Goal: Transaction & Acquisition: Purchase product/service

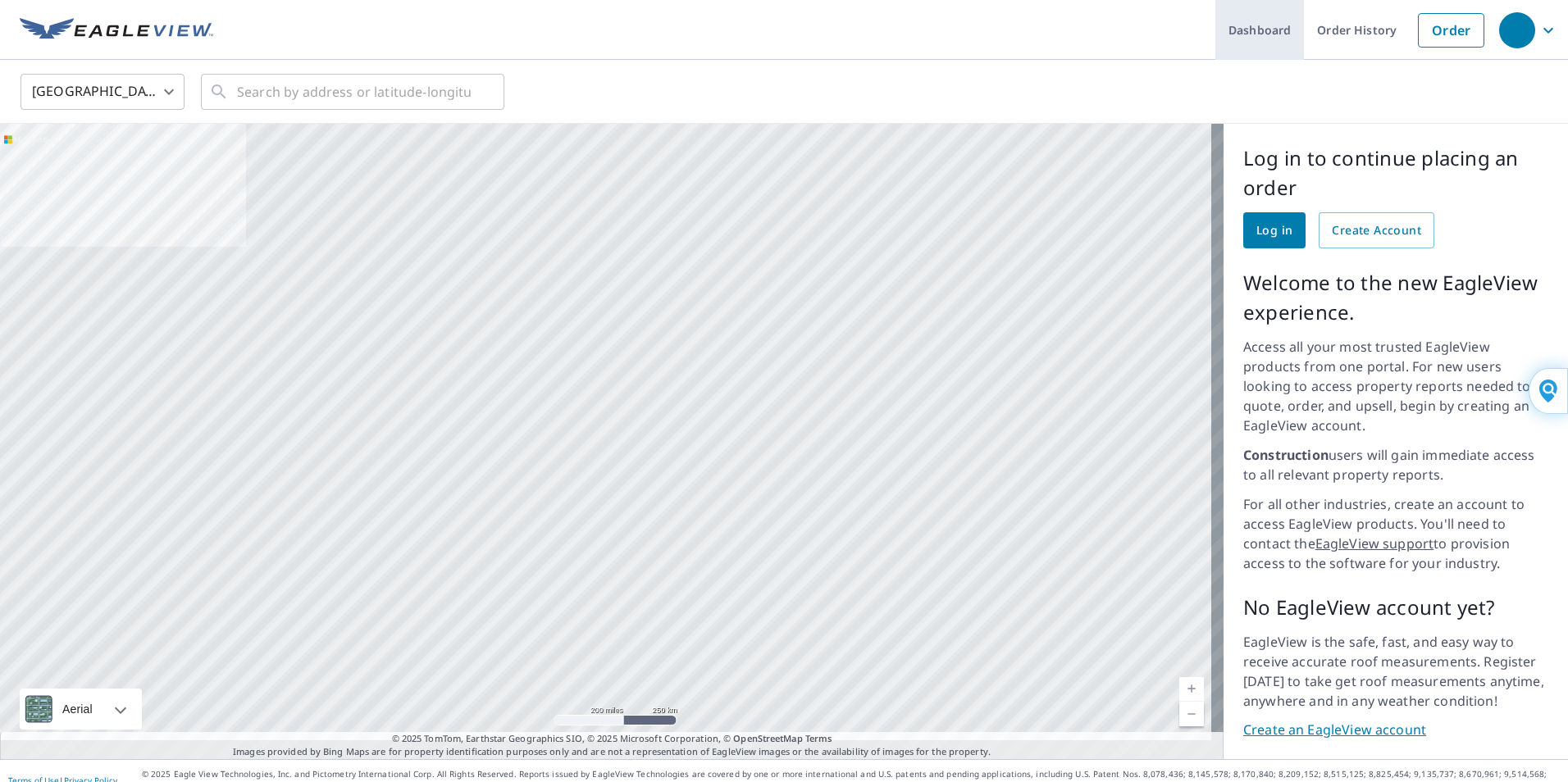
click at [1239, 27] on link "Dashboard" at bounding box center [1260, 30] width 89 height 60
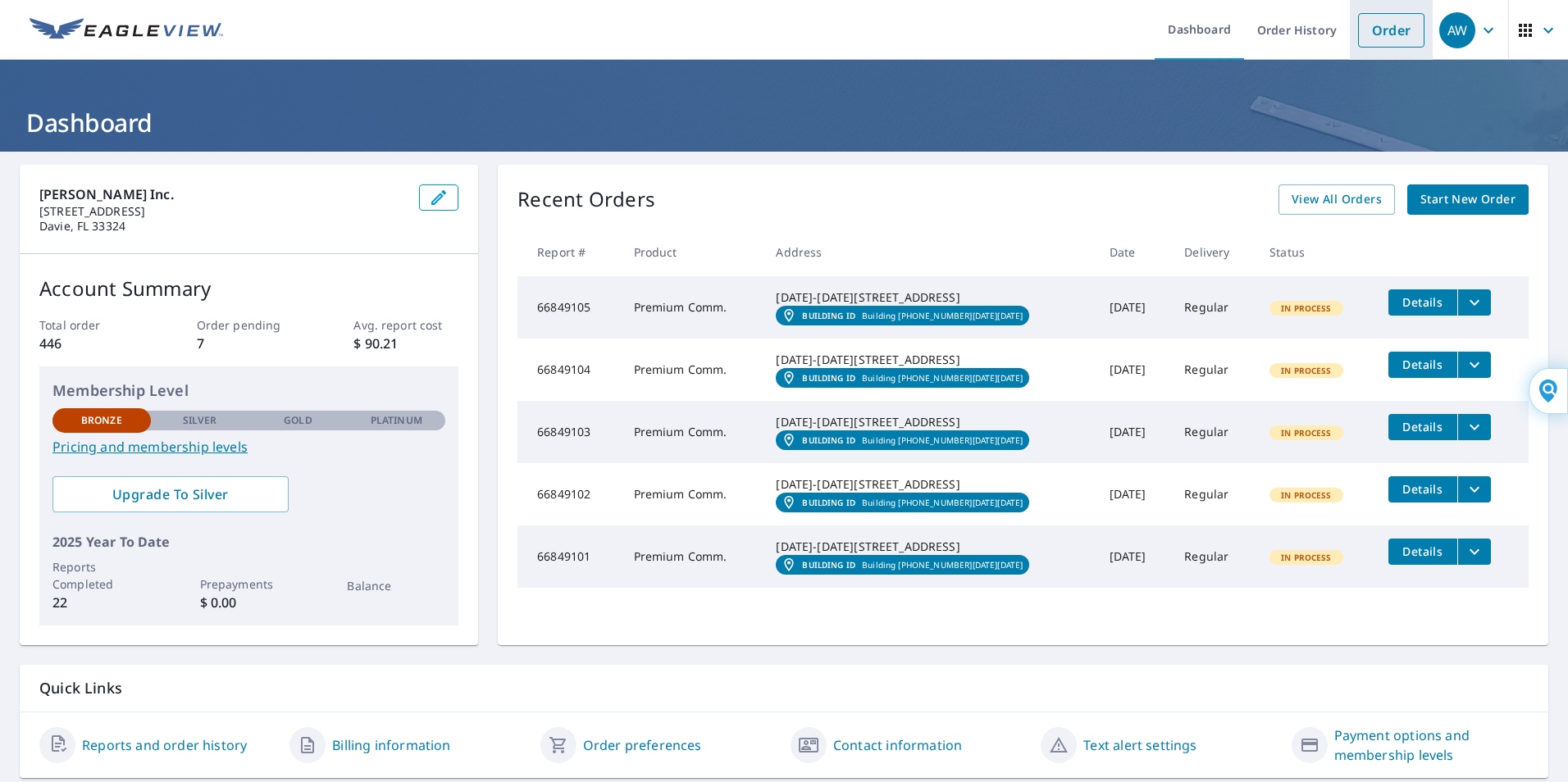
click at [1364, 30] on link "Order" at bounding box center [1391, 31] width 66 height 34
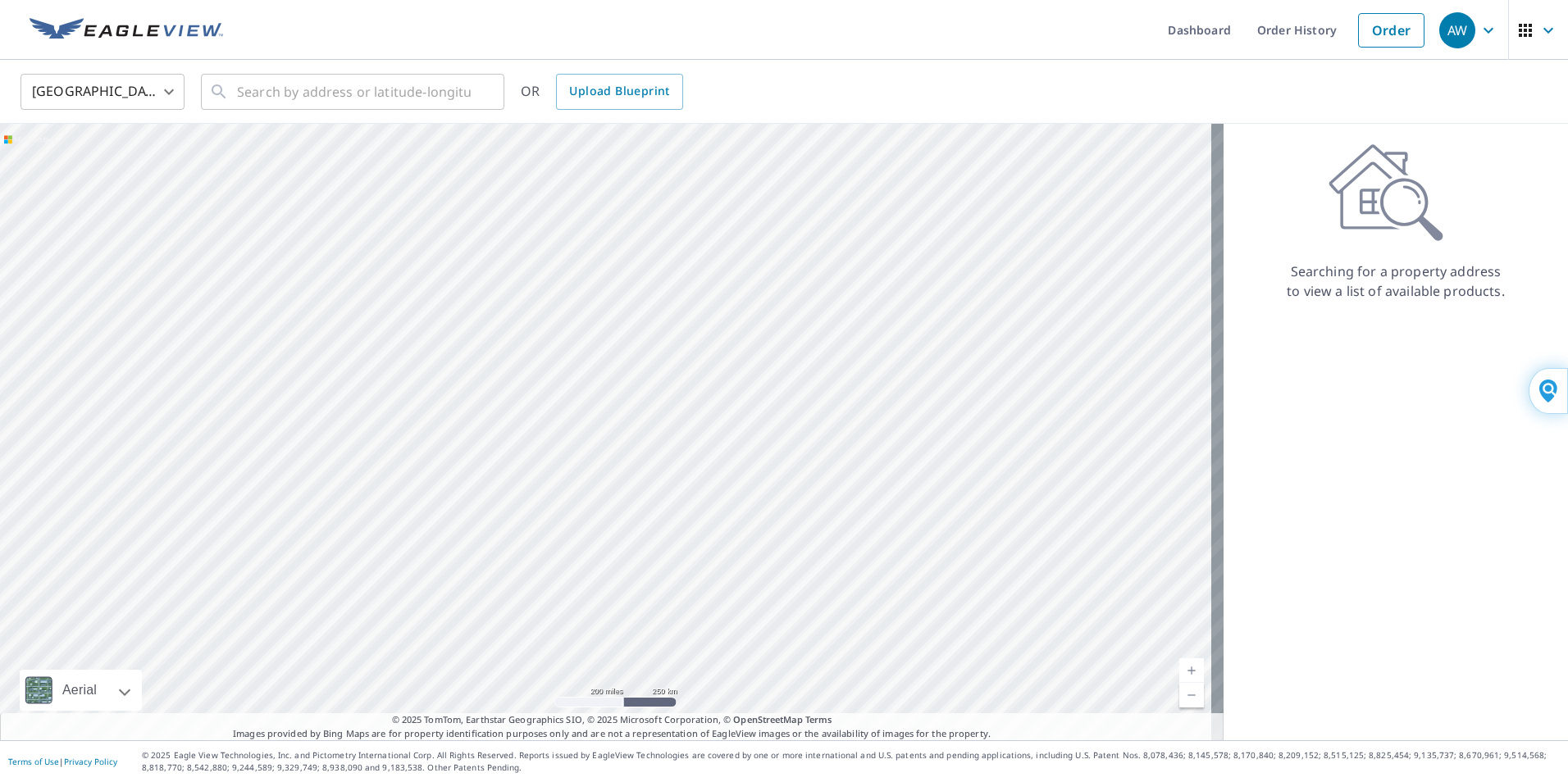
drag, startPoint x: 1495, startPoint y: 119, endPoint x: 1486, endPoint y: 122, distance: 9.5
click at [1495, 119] on div "United States [GEOGRAPHIC_DATA] ​ ​ OR Upload Blueprint" at bounding box center [784, 91] width 1568 height 64
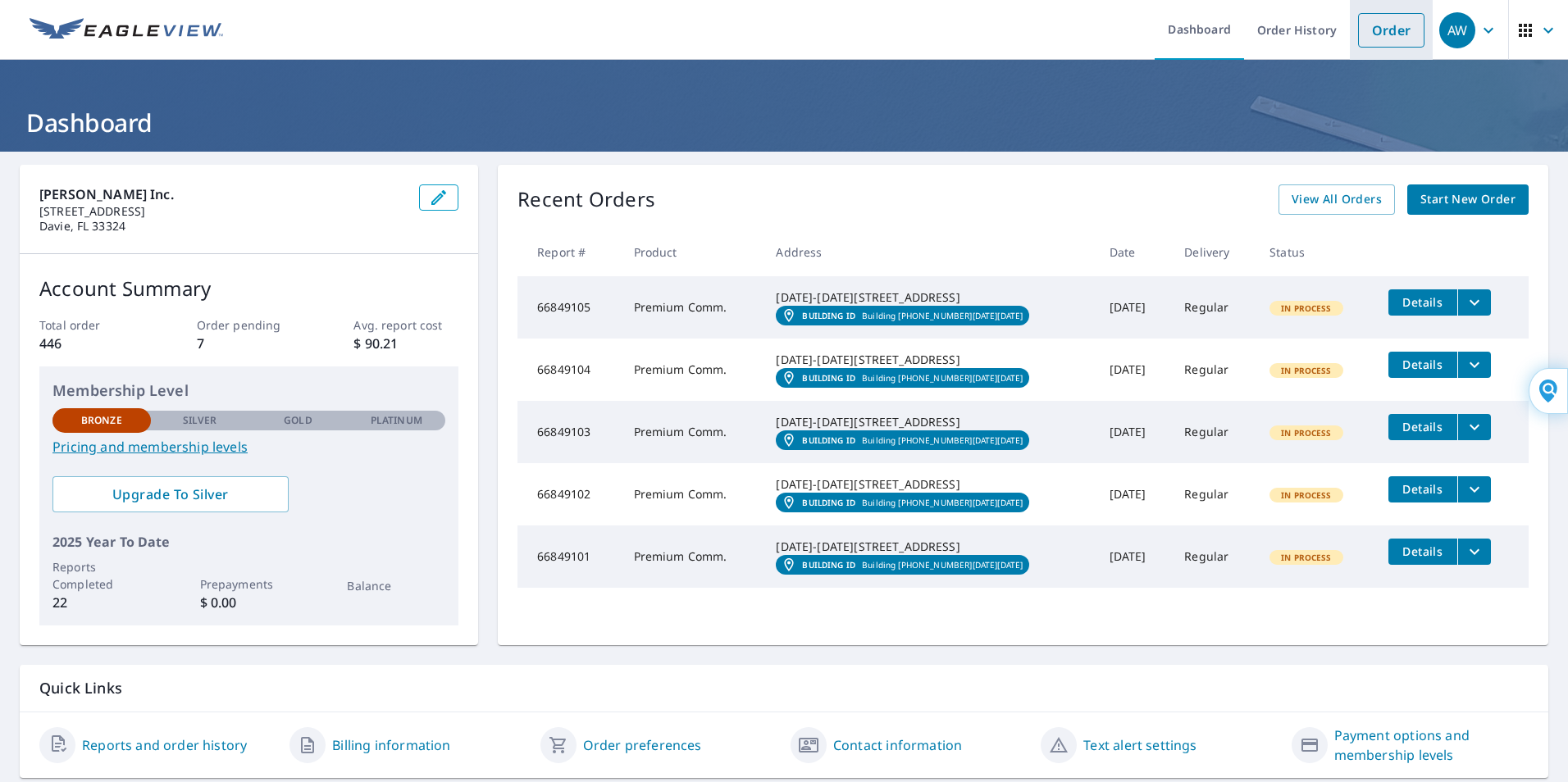
click at [1394, 34] on link "Order" at bounding box center [1391, 31] width 66 height 34
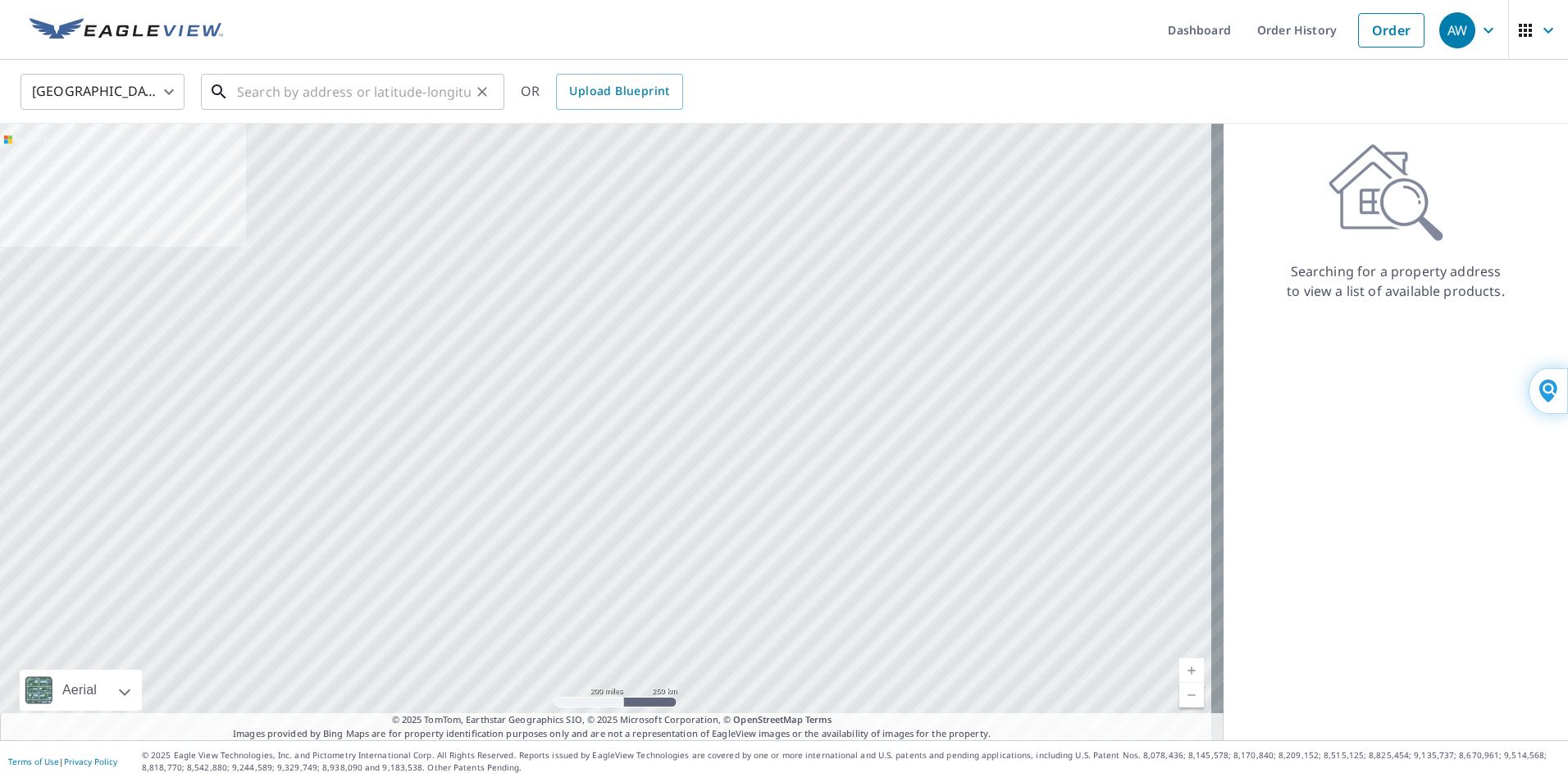
click at [392, 100] on input "text" at bounding box center [354, 91] width 233 height 46
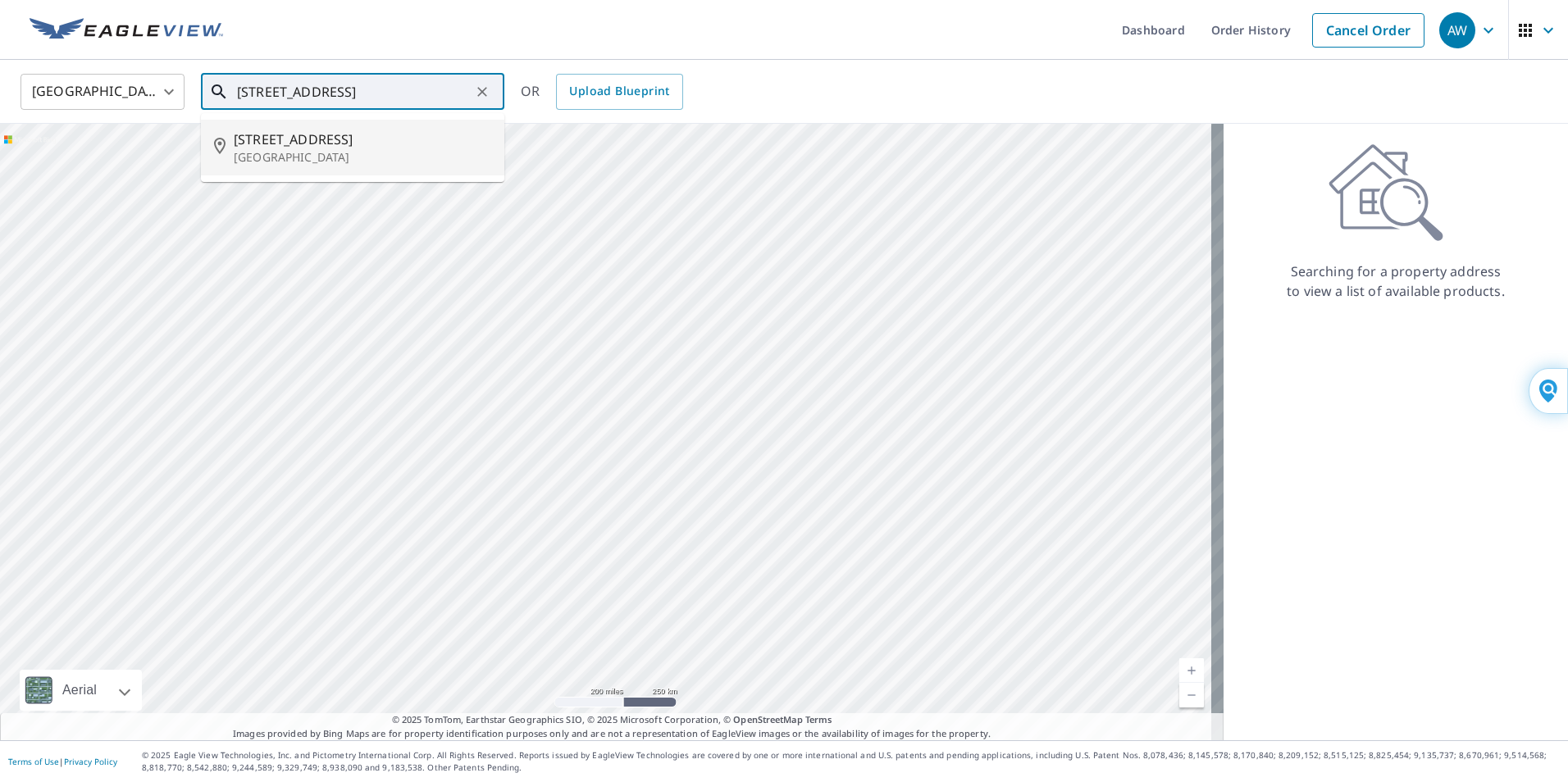
click at [286, 138] on span "[STREET_ADDRESS]" at bounding box center [362, 139] width 258 height 20
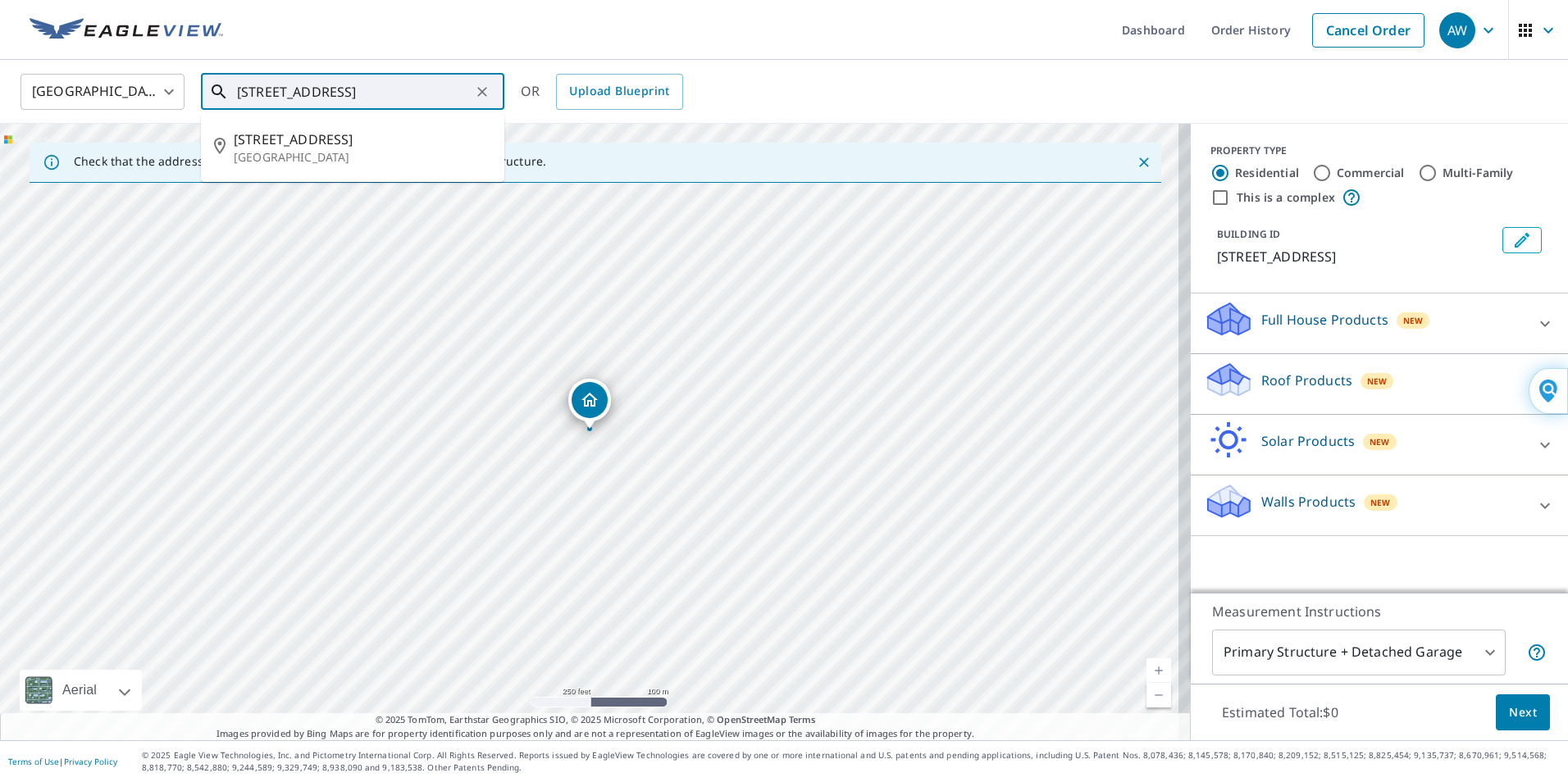
click at [290, 91] on input "[STREET_ADDRESS]" at bounding box center [354, 91] width 233 height 46
type input "[STREET_ADDRESS]"
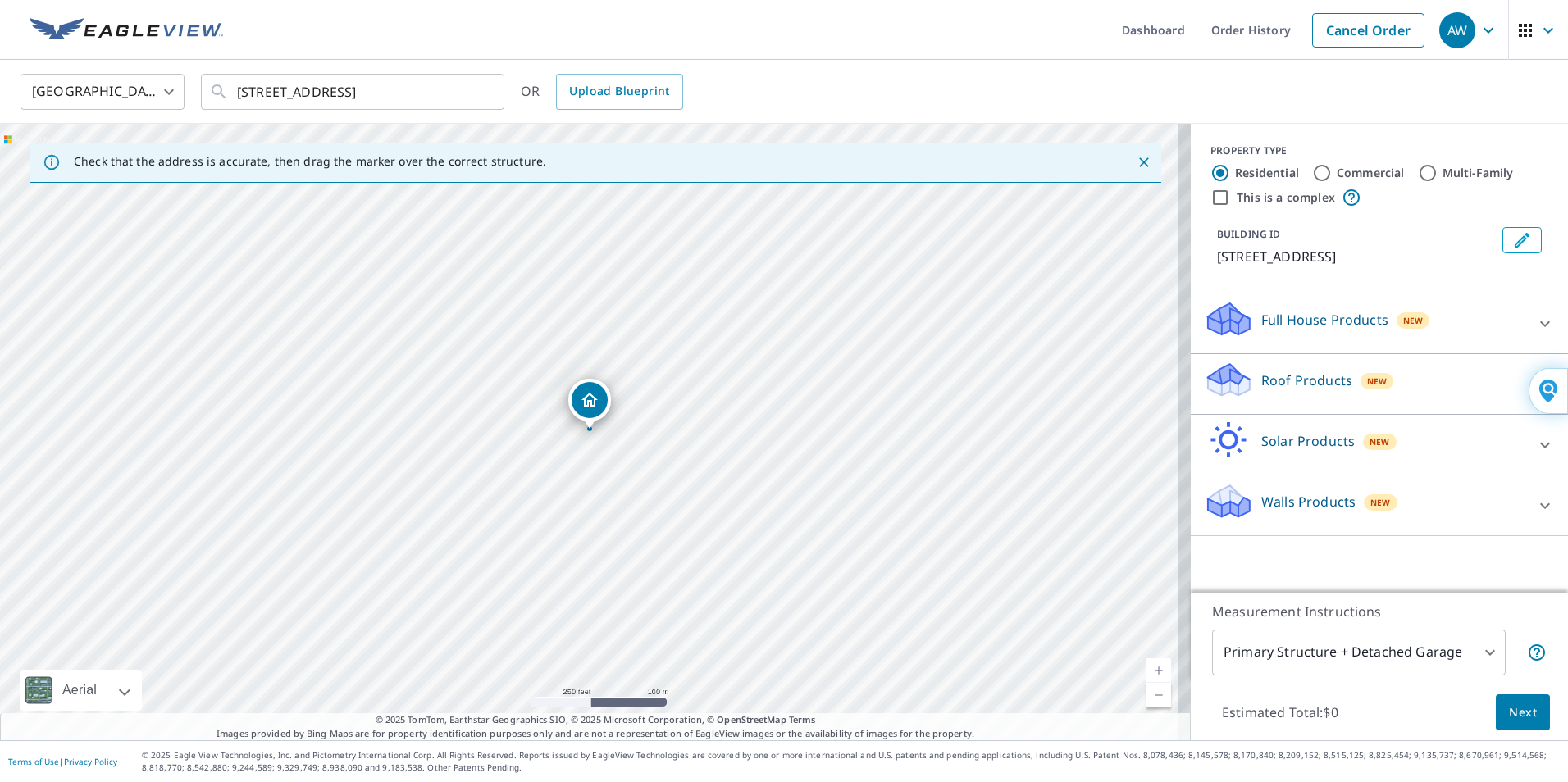
click at [588, 428] on div "Dropped pin, building 1, Residential property, 2631 NE 7th St Pompano Beach, FL…" at bounding box center [590, 420] width 22 height 16
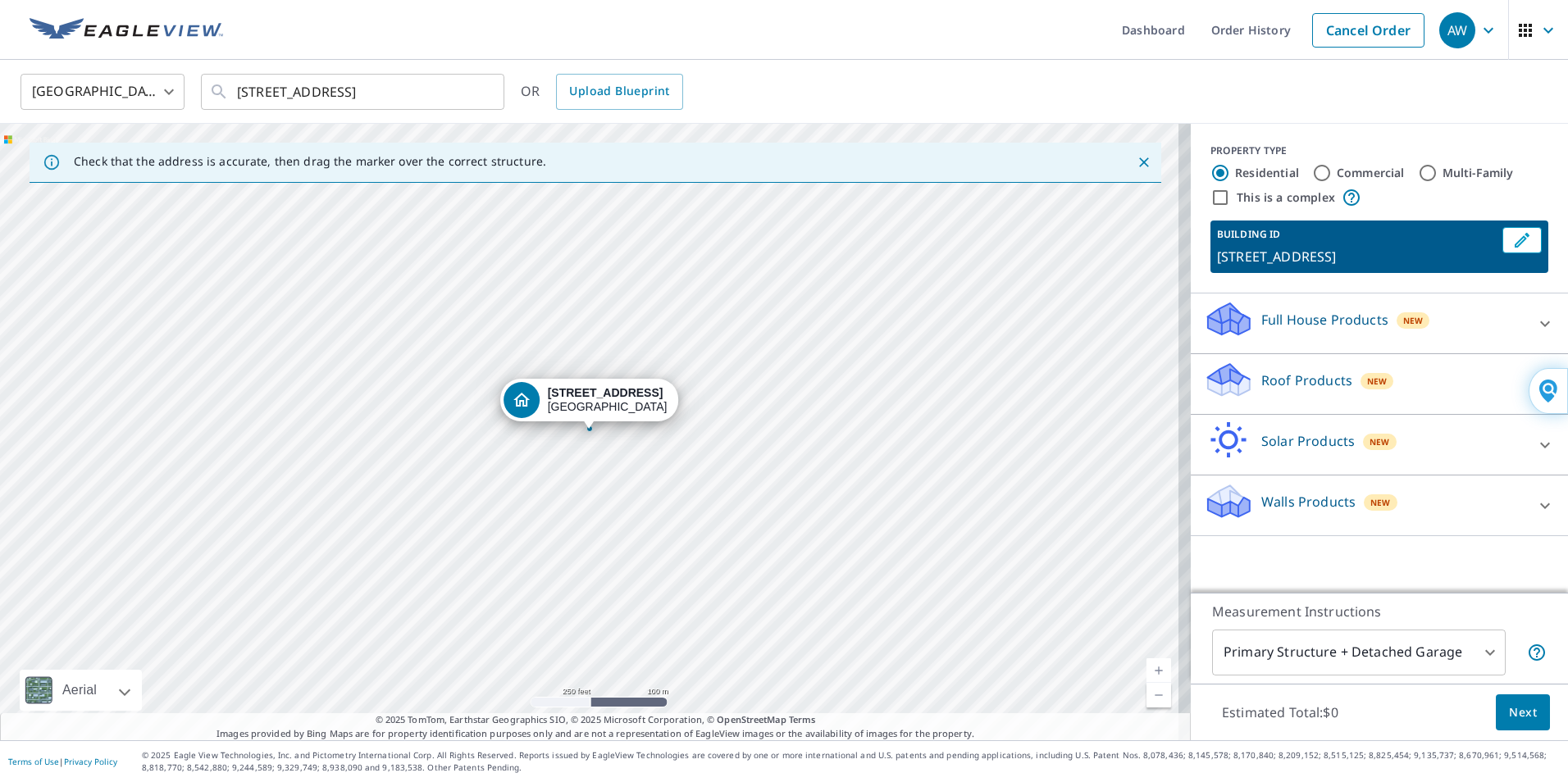
click at [594, 410] on div "[STREET_ADDRESS]" at bounding box center [608, 400] width 119 height 28
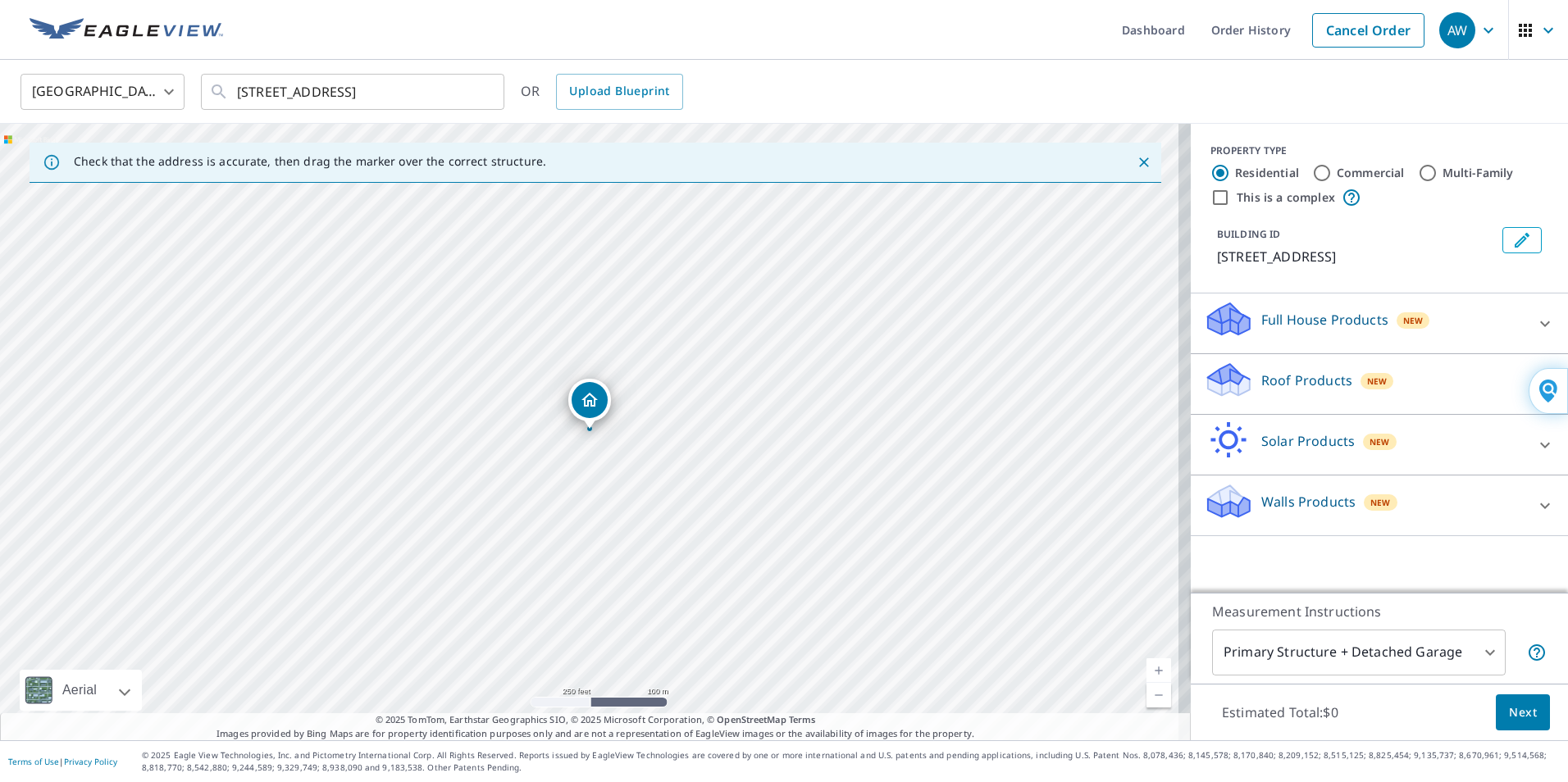
click at [588, 409] on icon "Dropped pin, building 1, Residential property, 2631 NE 7th St Pompano Beach, FL…" at bounding box center [590, 400] width 20 height 20
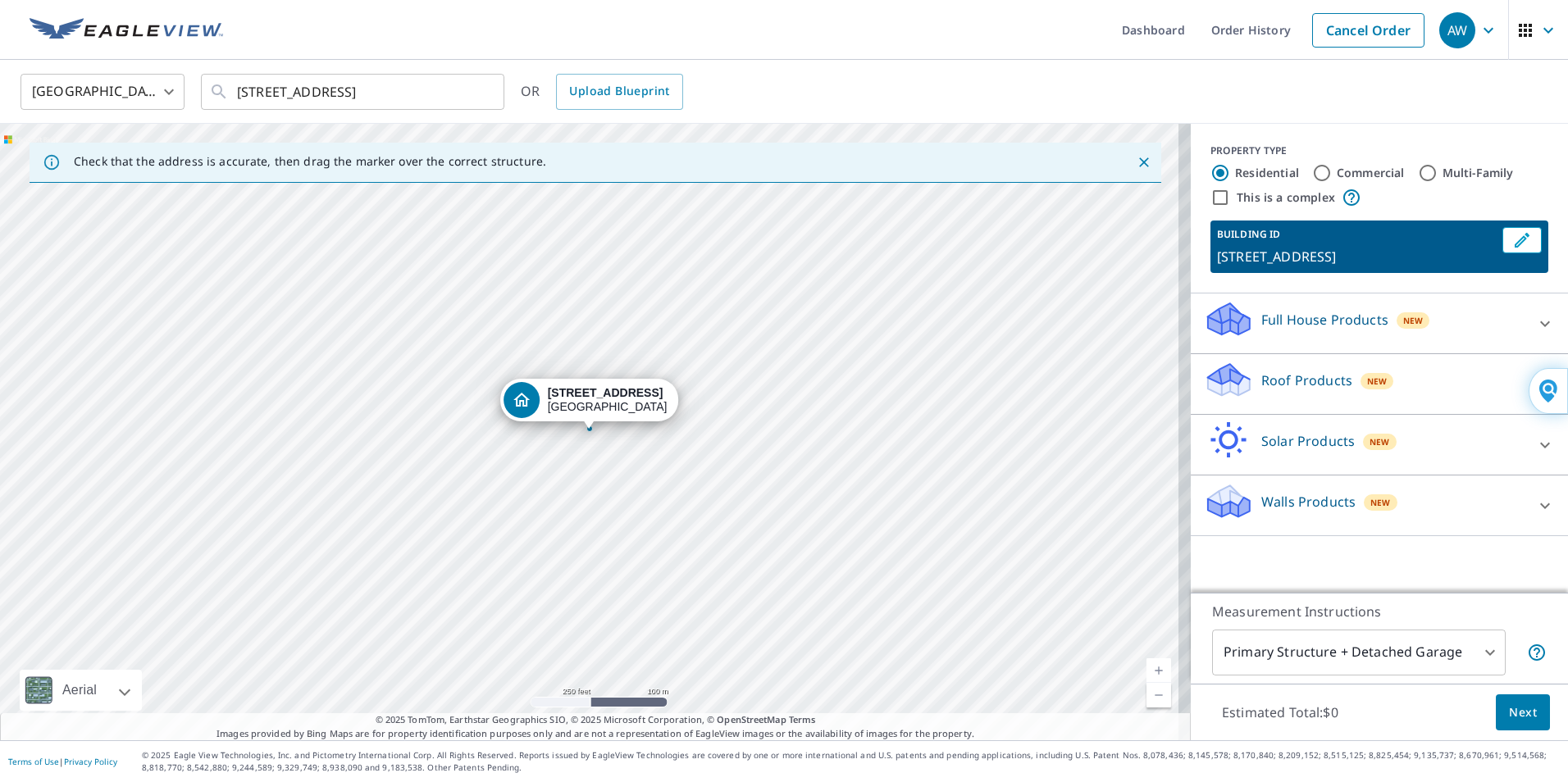
click at [1285, 379] on p "Roof Products" at bounding box center [1307, 381] width 91 height 20
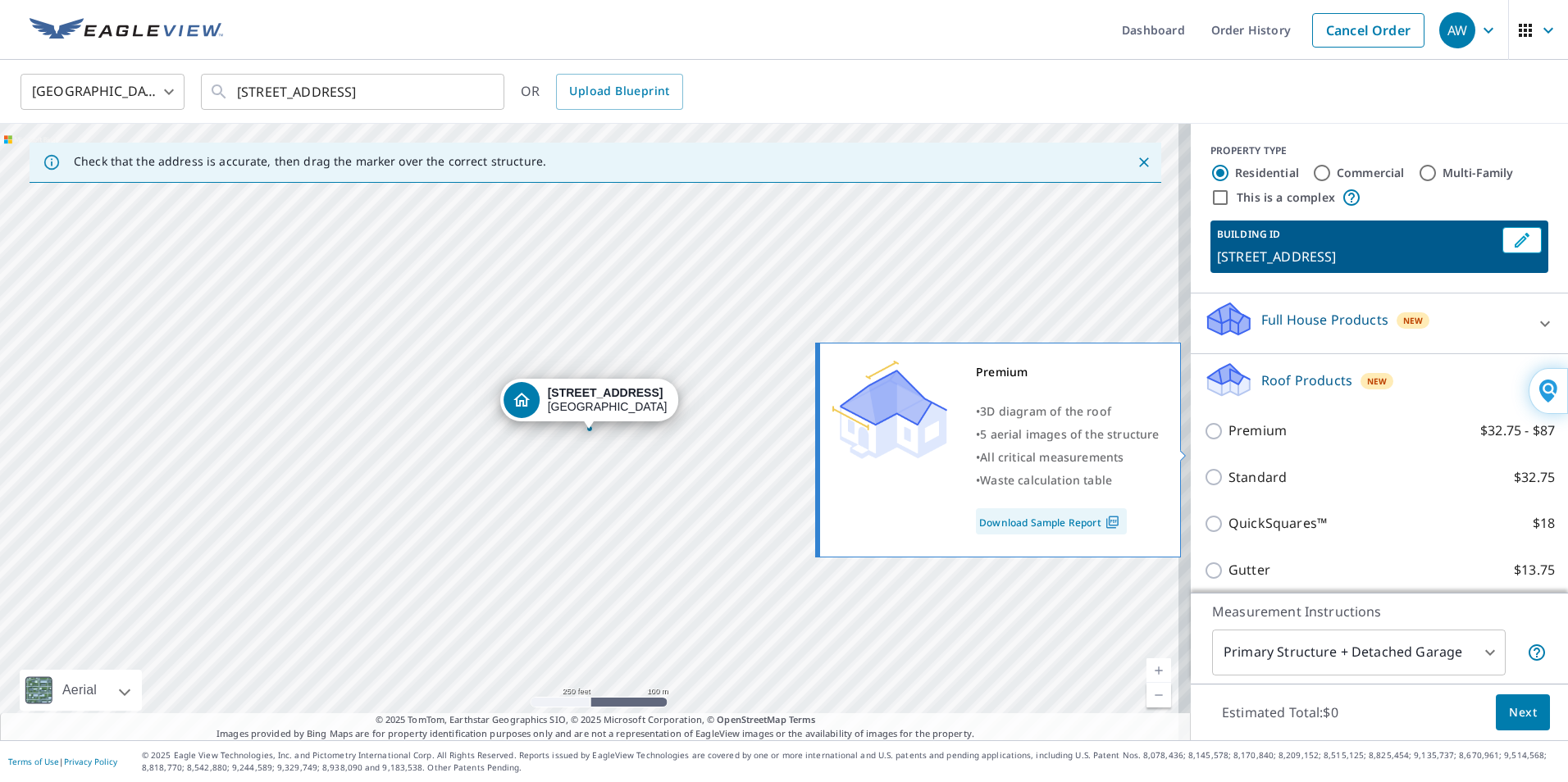
click at [1241, 441] on p "Premium" at bounding box center [1258, 430] width 58 height 21
click at [1229, 441] on input "Premium $32.75 - $87" at bounding box center [1215, 431] width 24 height 20
checkbox input "true"
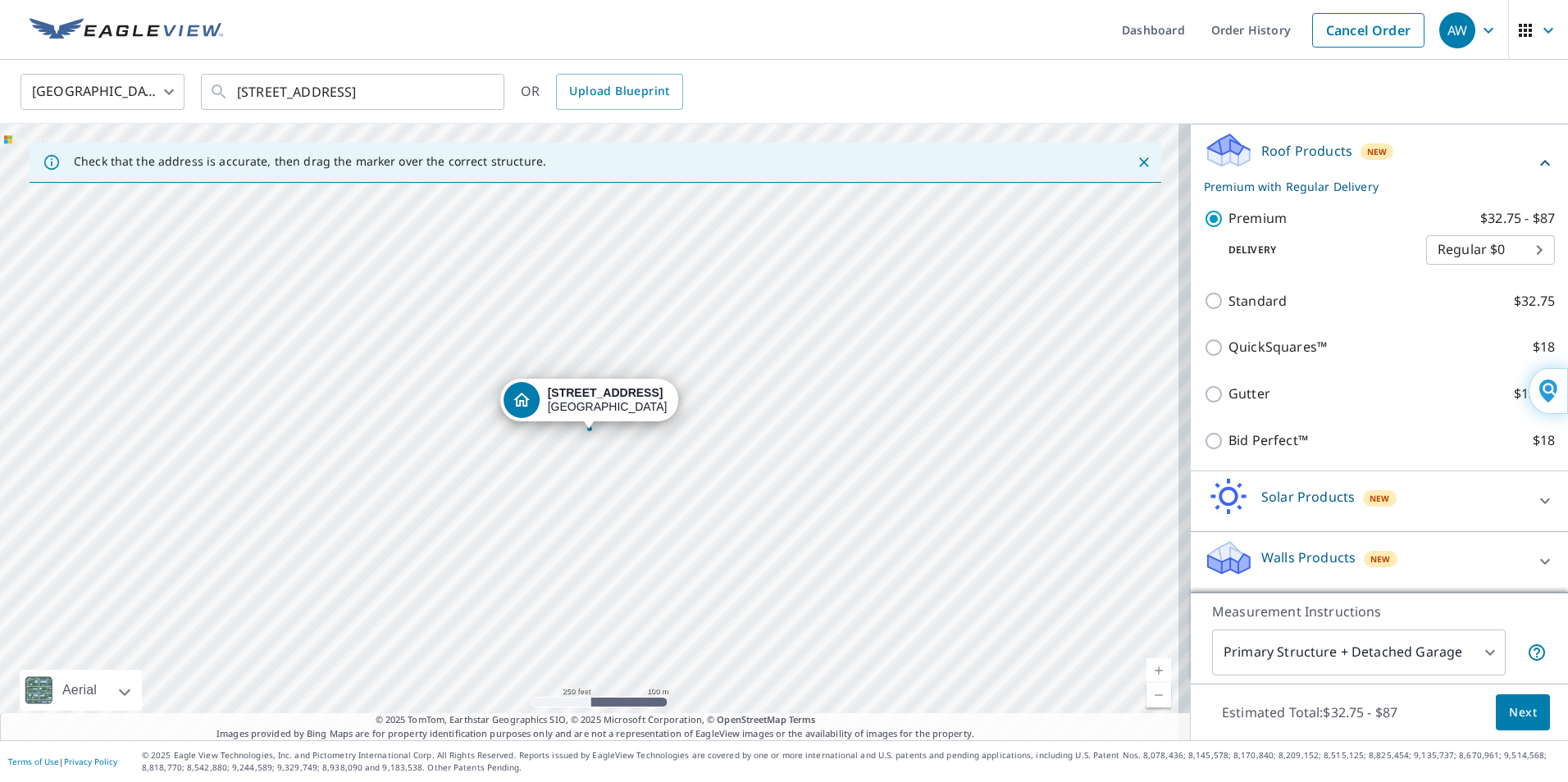
scroll to position [250, 0]
click at [1509, 717] on span "Next" at bounding box center [1523, 712] width 28 height 21
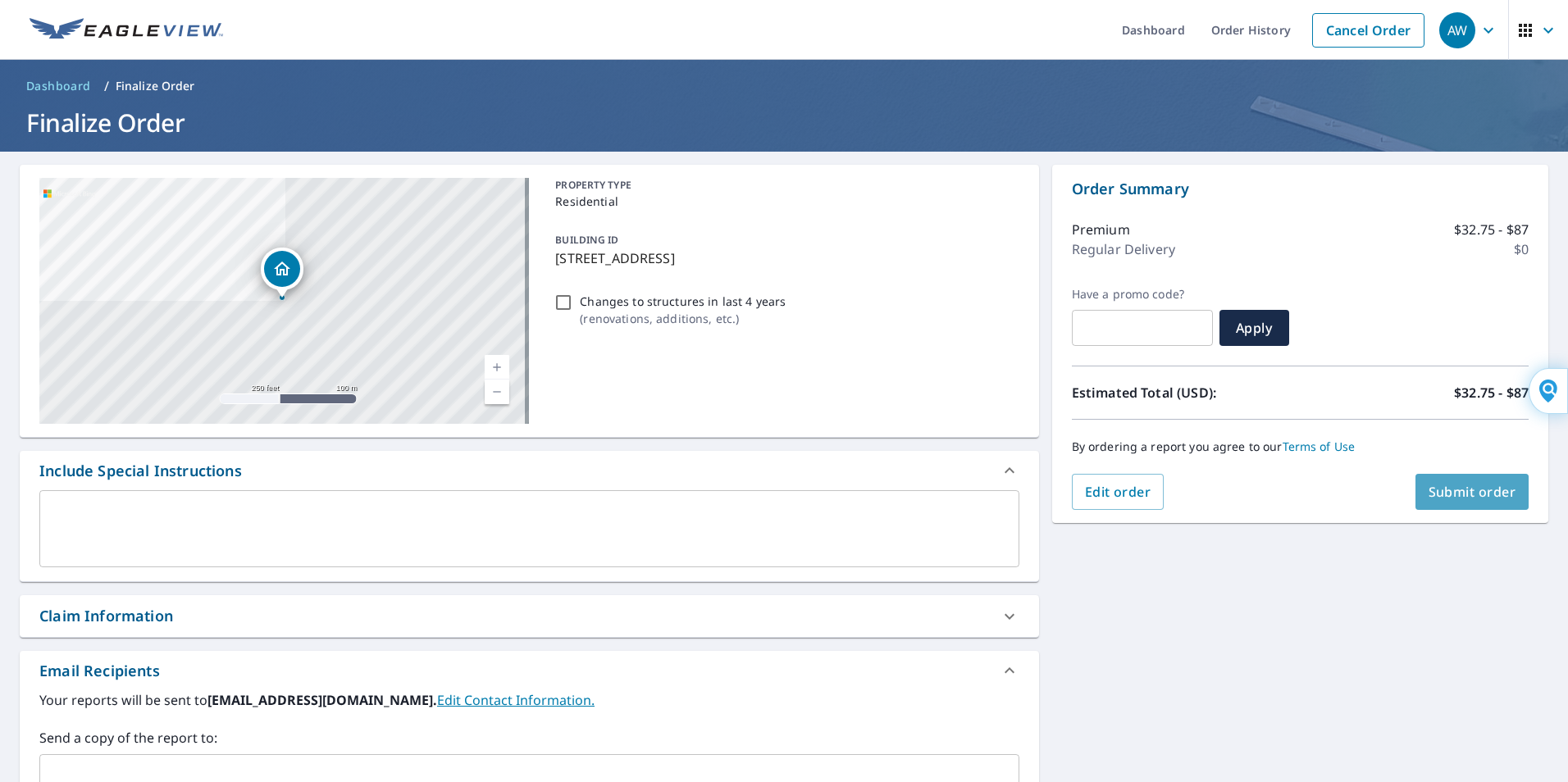
click at [1450, 488] on span "Submit order" at bounding box center [1472, 492] width 88 height 18
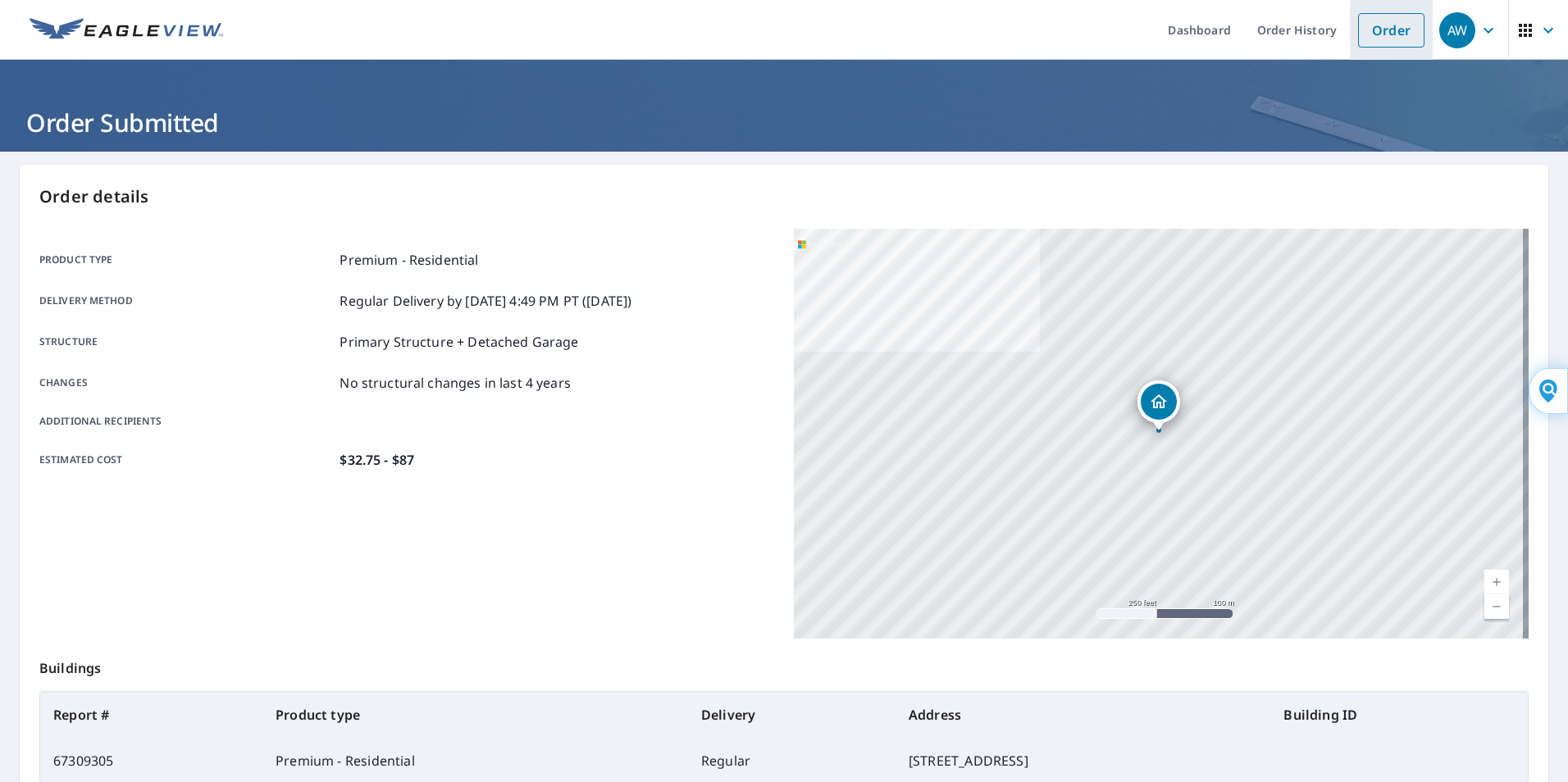
click at [1374, 34] on link "Order" at bounding box center [1391, 31] width 66 height 34
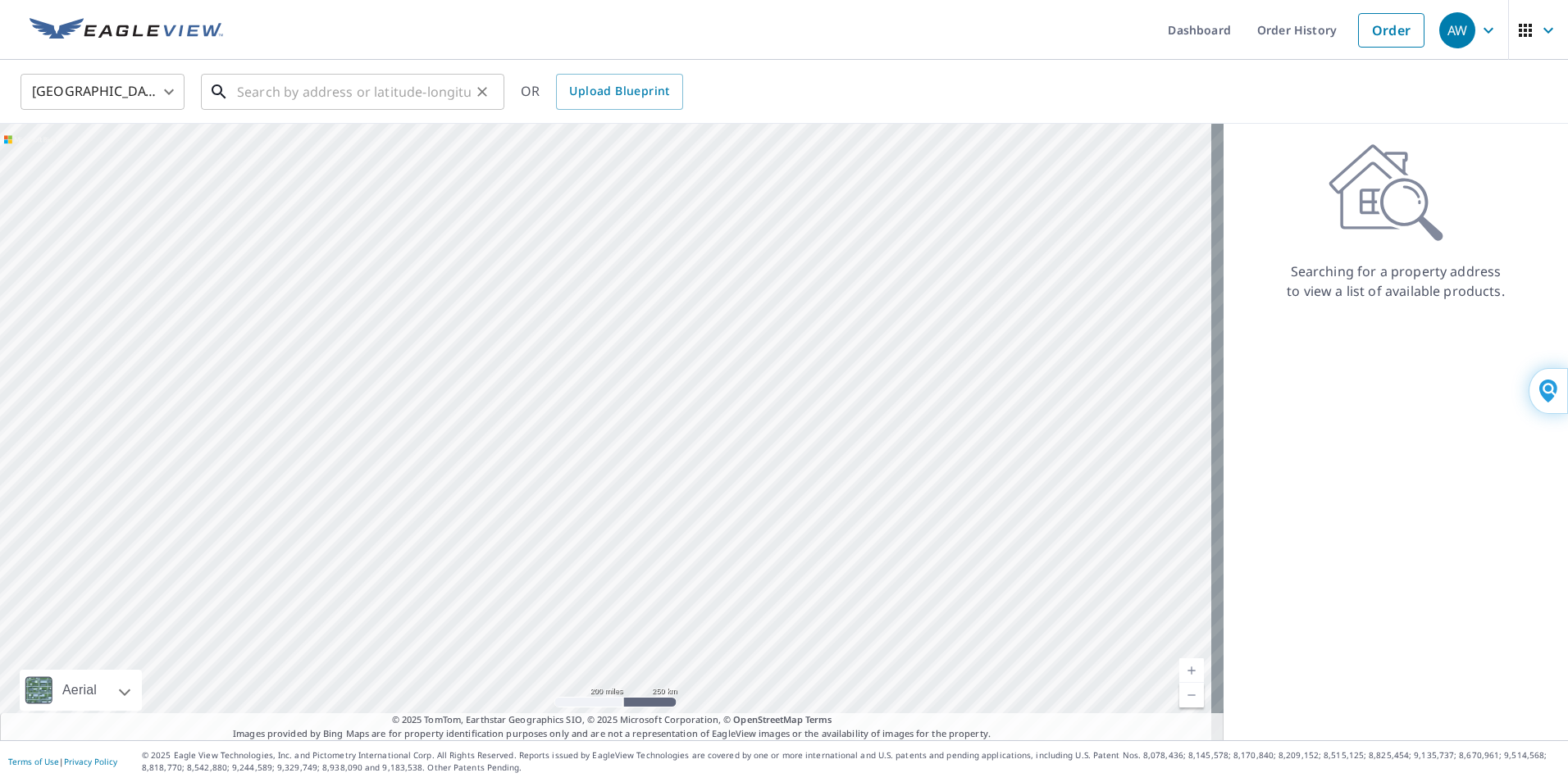
click at [402, 99] on input "text" at bounding box center [354, 91] width 233 height 46
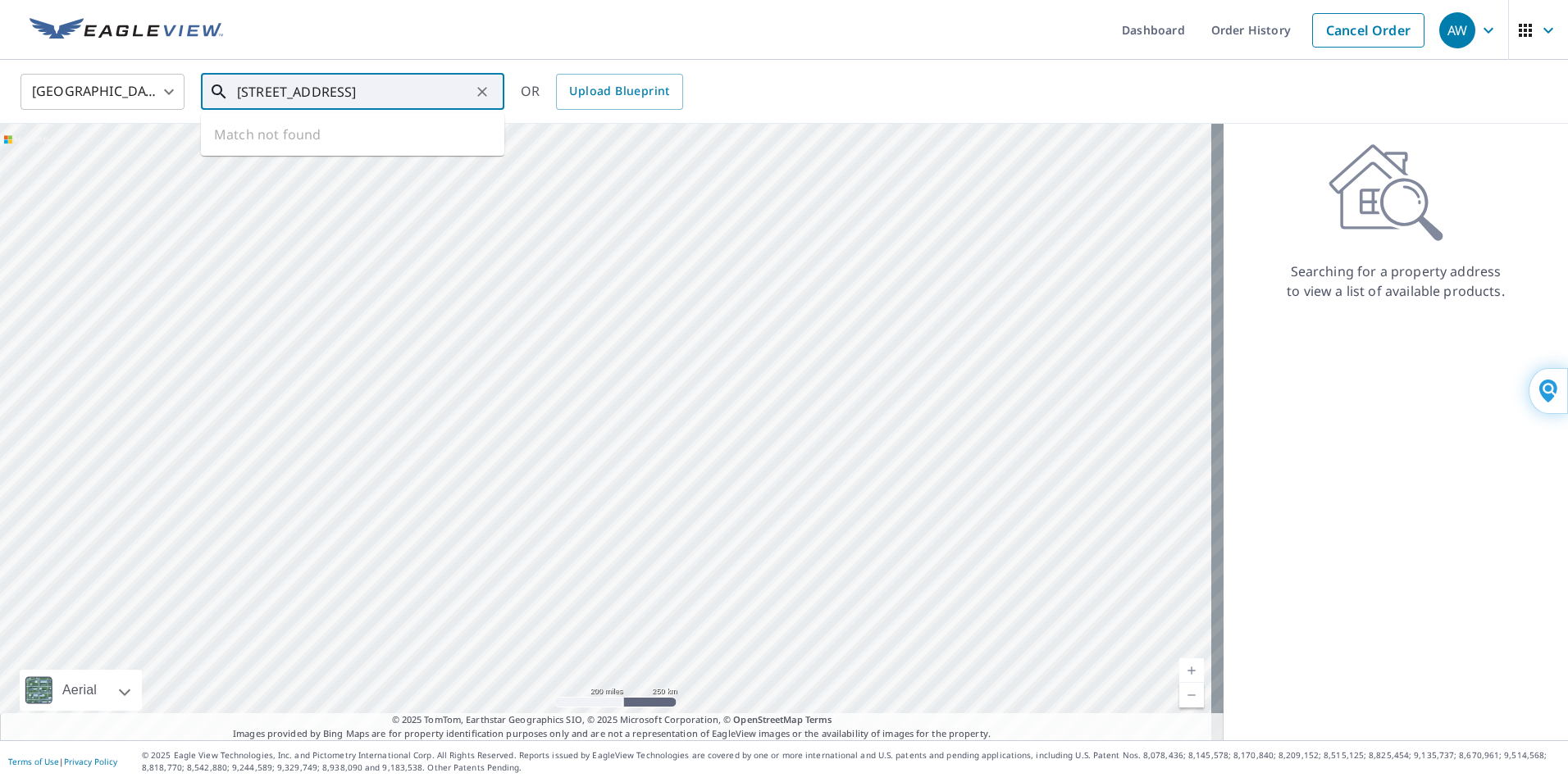
scroll to position [0, 5]
type input "[STREET_ADDRESS]"
click at [216, 92] on icon at bounding box center [219, 92] width 20 height 20
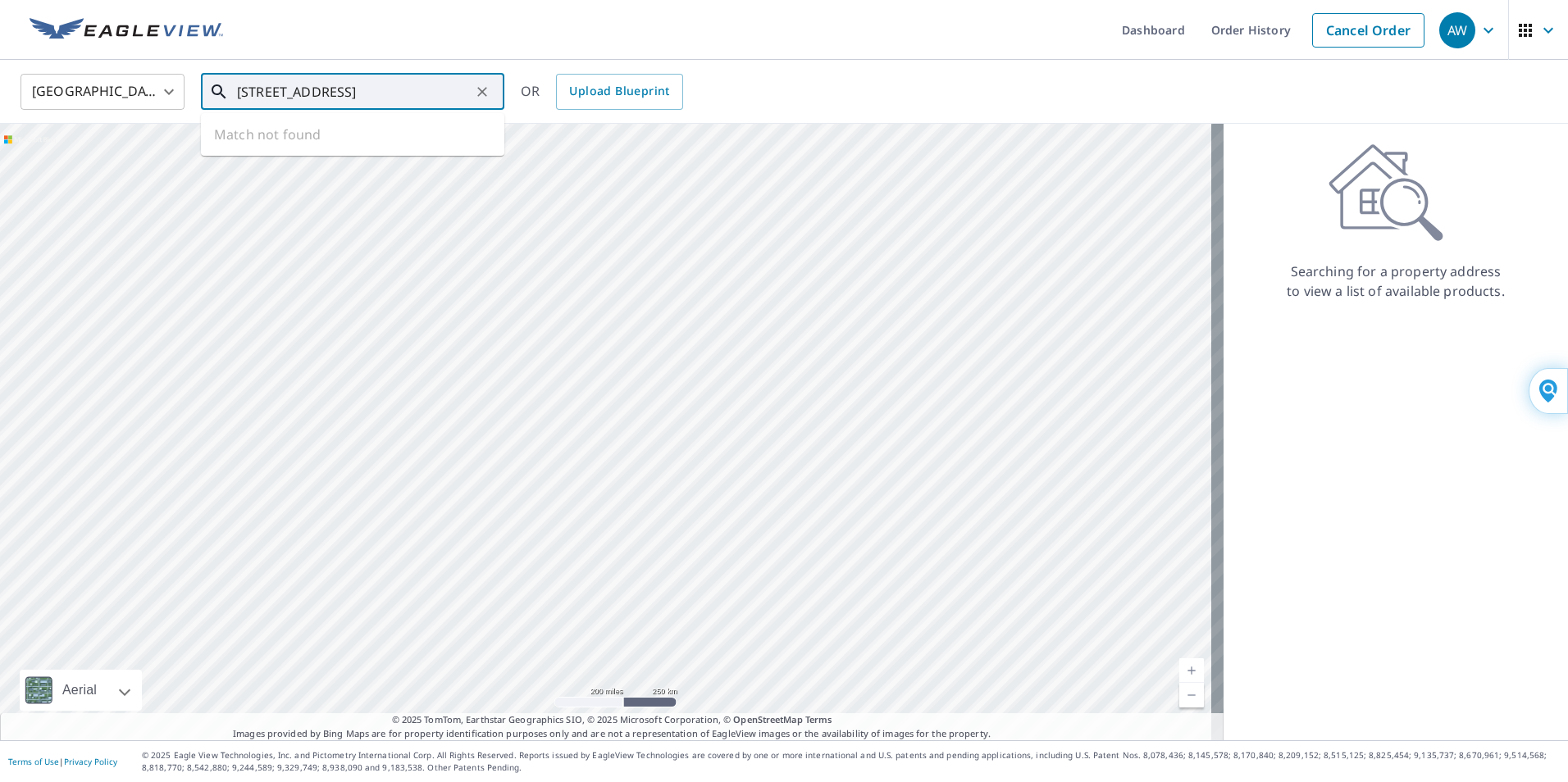
click at [216, 92] on icon at bounding box center [219, 92] width 20 height 20
click at [262, 90] on input "text" at bounding box center [354, 91] width 233 height 46
click at [216, 92] on icon at bounding box center [219, 92] width 20 height 20
click at [217, 91] on icon at bounding box center [219, 92] width 20 height 20
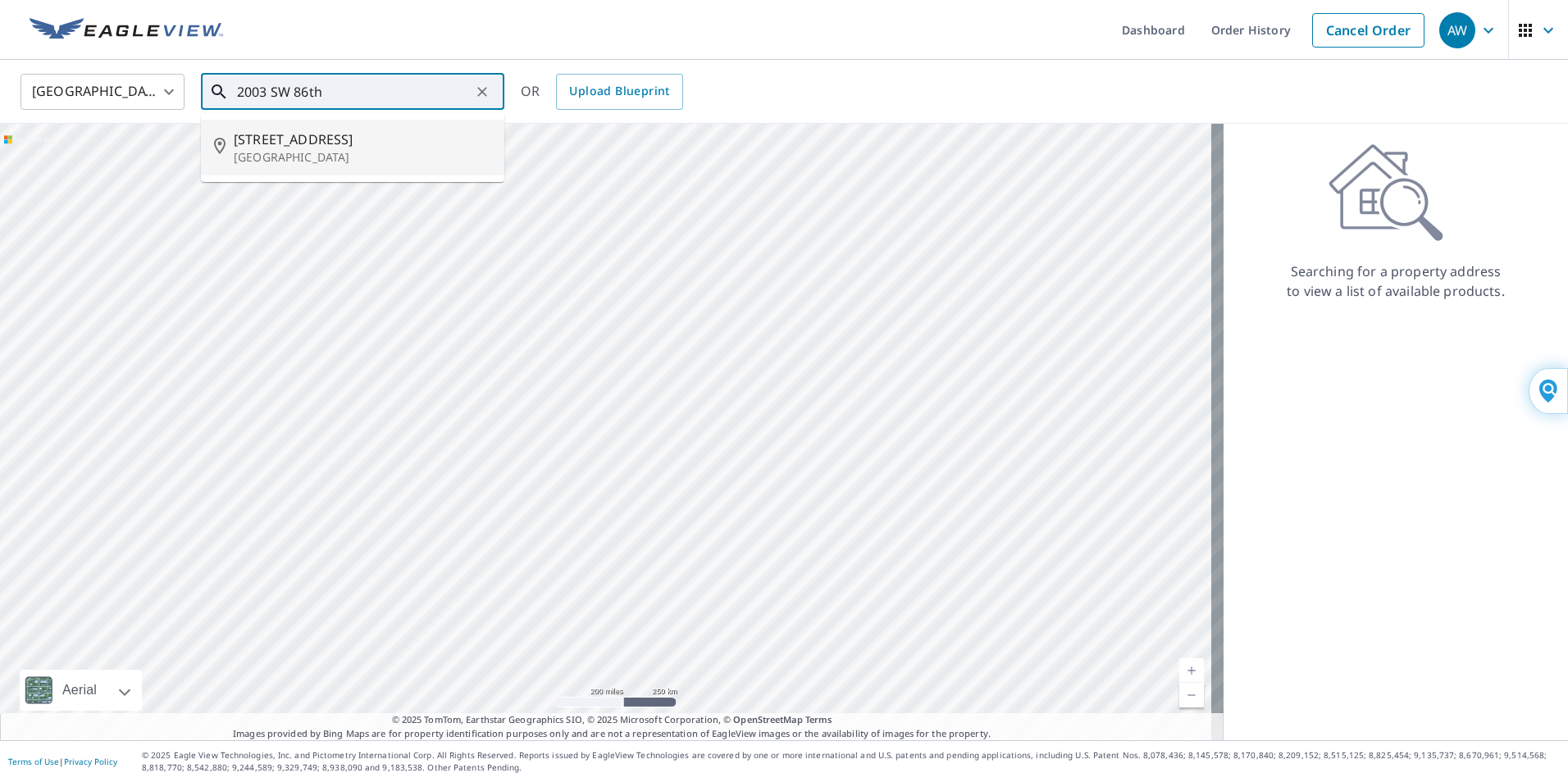
click at [274, 146] on span "[STREET_ADDRESS]" at bounding box center [362, 139] width 258 height 20
type input "2003 Sw 86th Ave Pompano Beach, FL 33068"
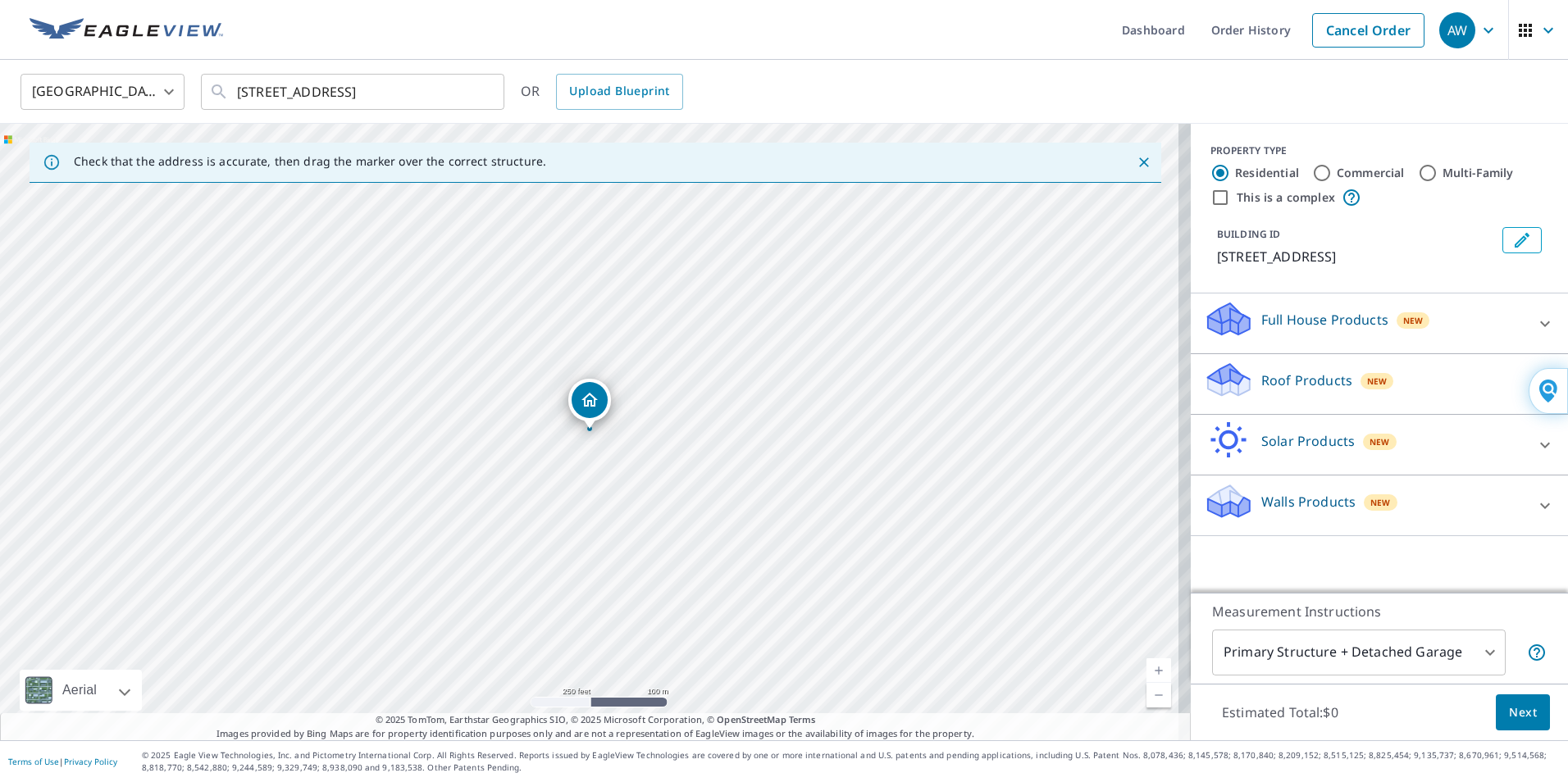
click at [587, 403] on icon "Dropped pin, building 1, Residential property, 2003 SW 86th Ave North Lauderdal…" at bounding box center [590, 399] width 16 height 14
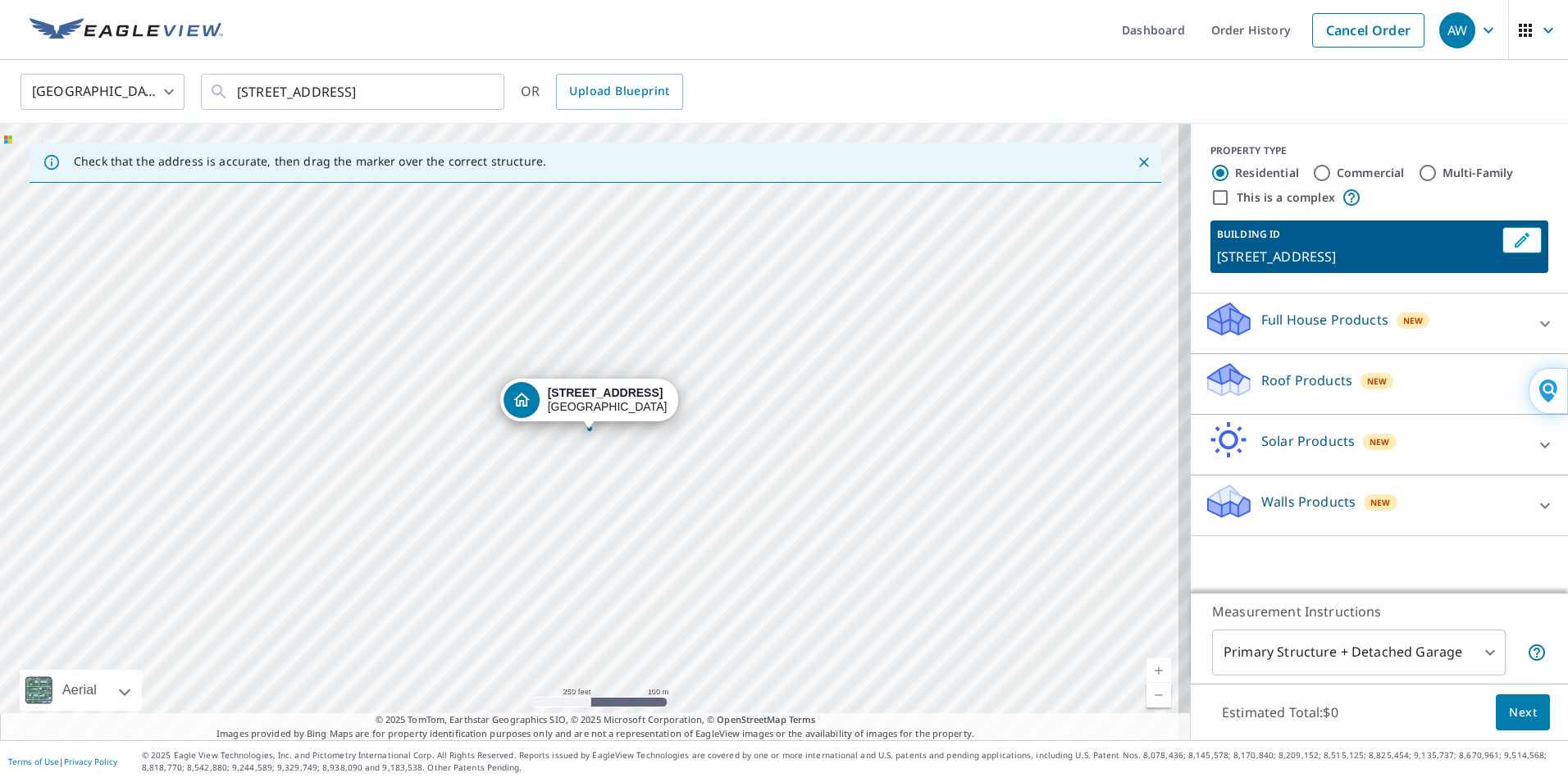
click at [1299, 391] on p "Roof Products" at bounding box center [1307, 381] width 91 height 20
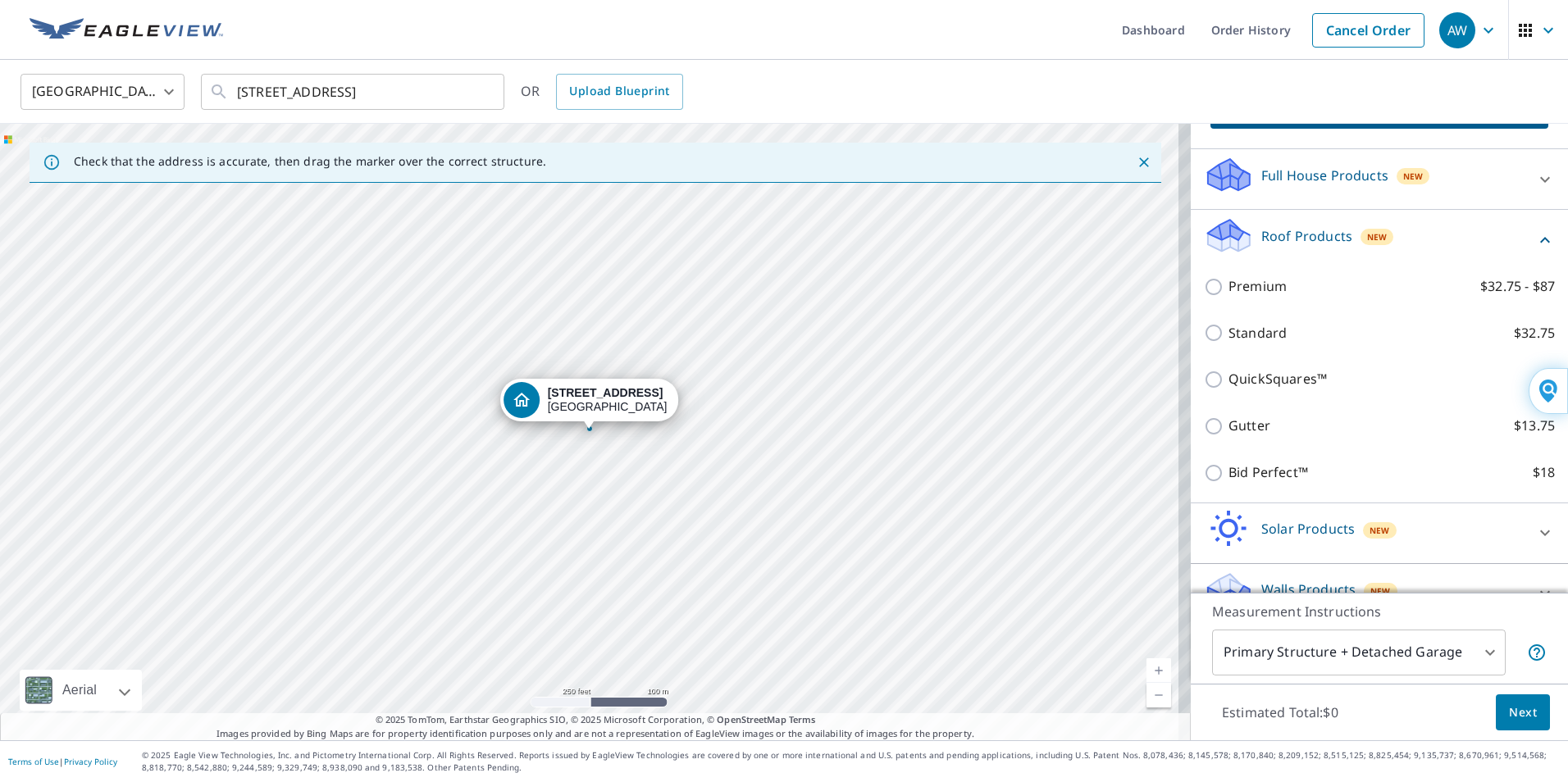
scroll to position [165, 0]
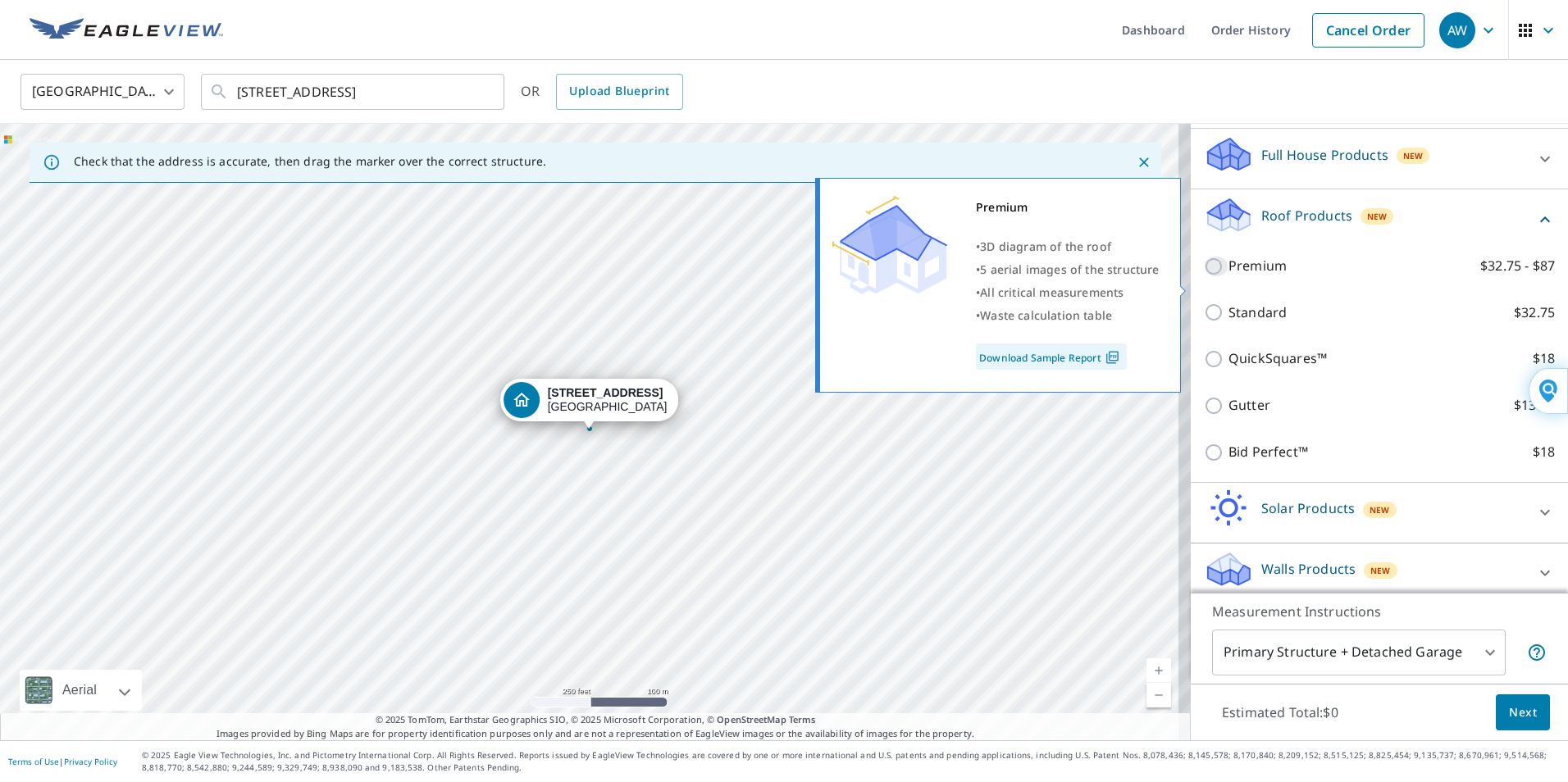
click at [1204, 277] on input "Premium $32.75 - $87" at bounding box center [1215, 267] width 24 height 20
checkbox input "true"
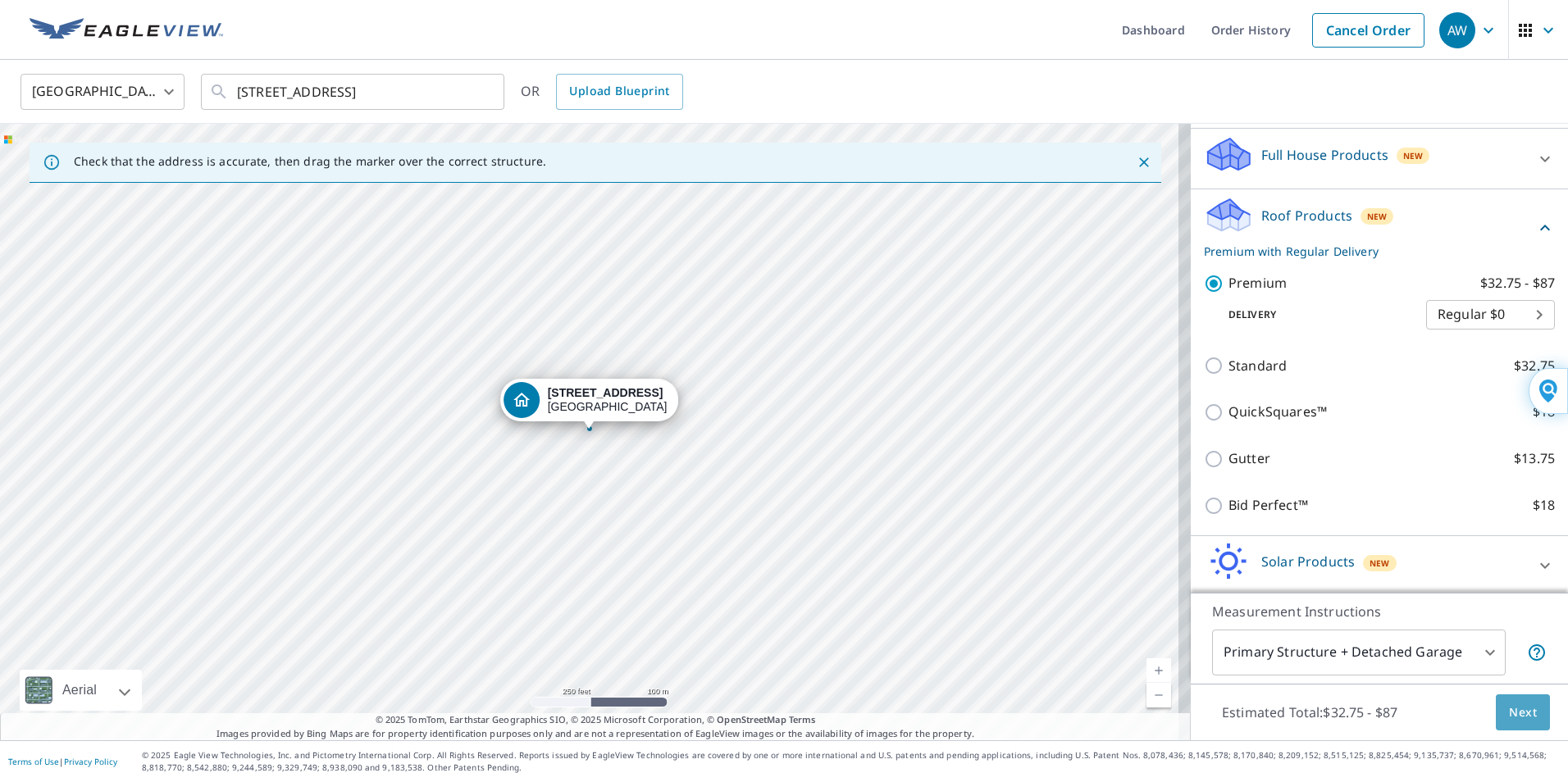
click at [1515, 711] on span "Next" at bounding box center [1523, 712] width 28 height 21
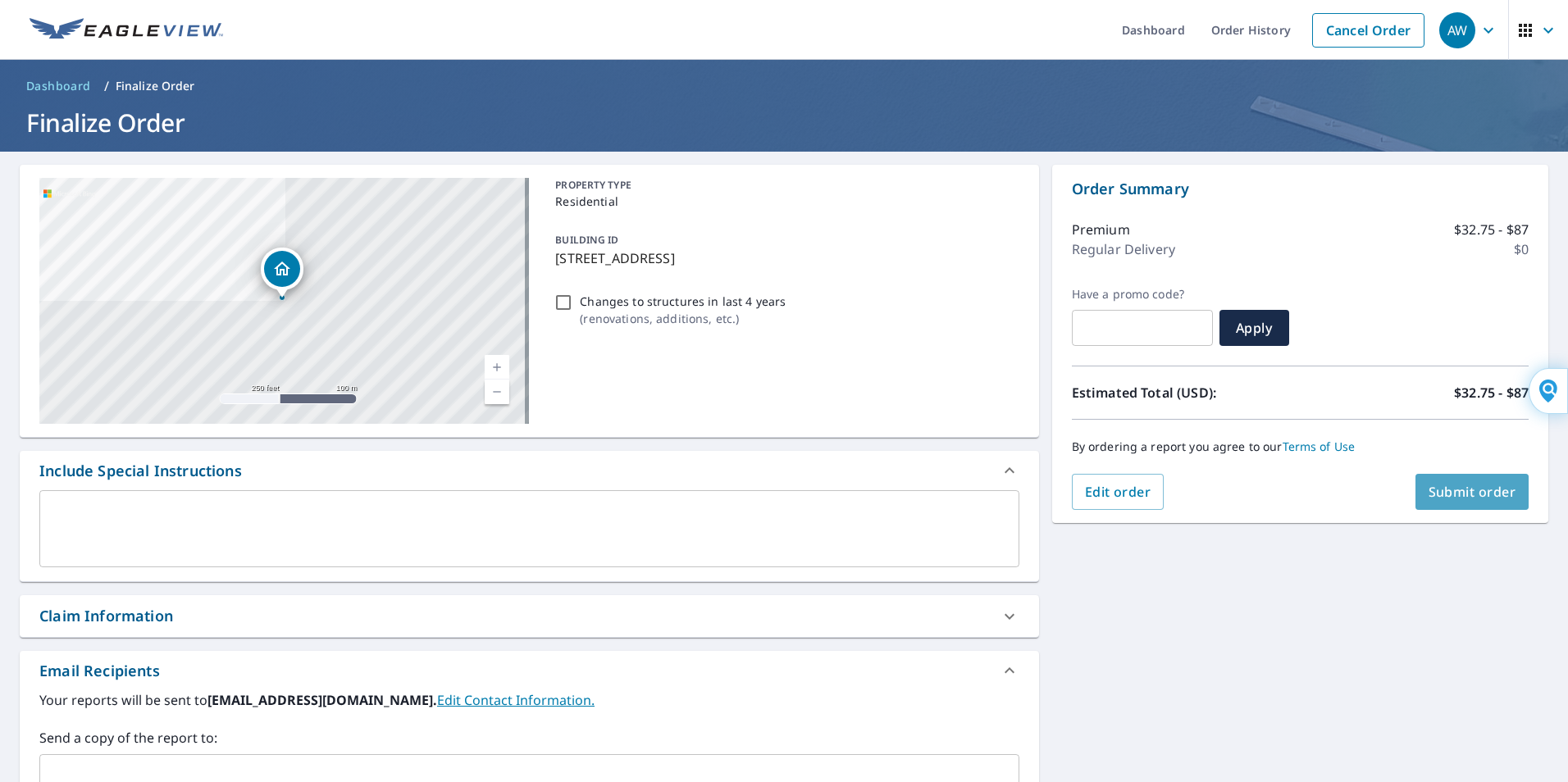
click at [1450, 485] on span "Submit order" at bounding box center [1472, 492] width 88 height 18
